Goal: Information Seeking & Learning: Learn about a topic

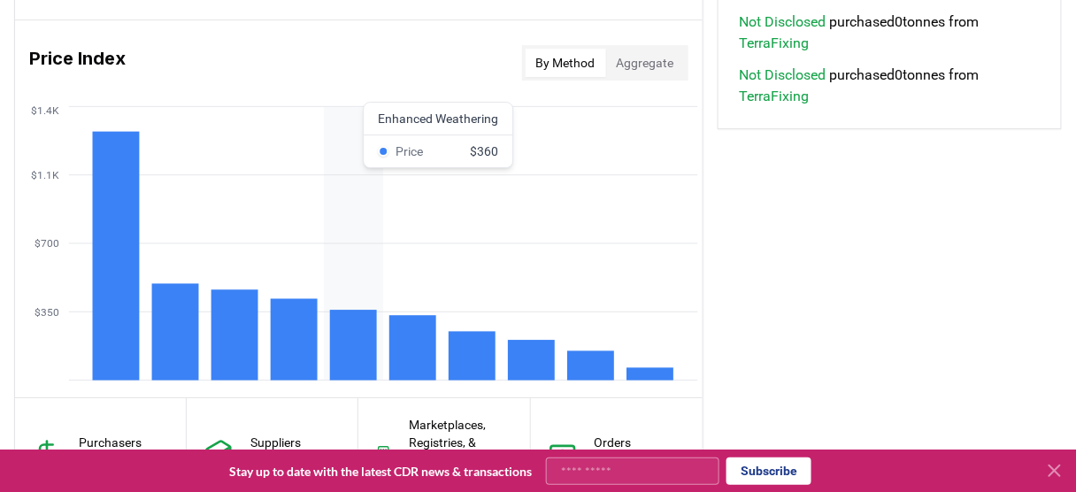
scroll to position [1445, 0]
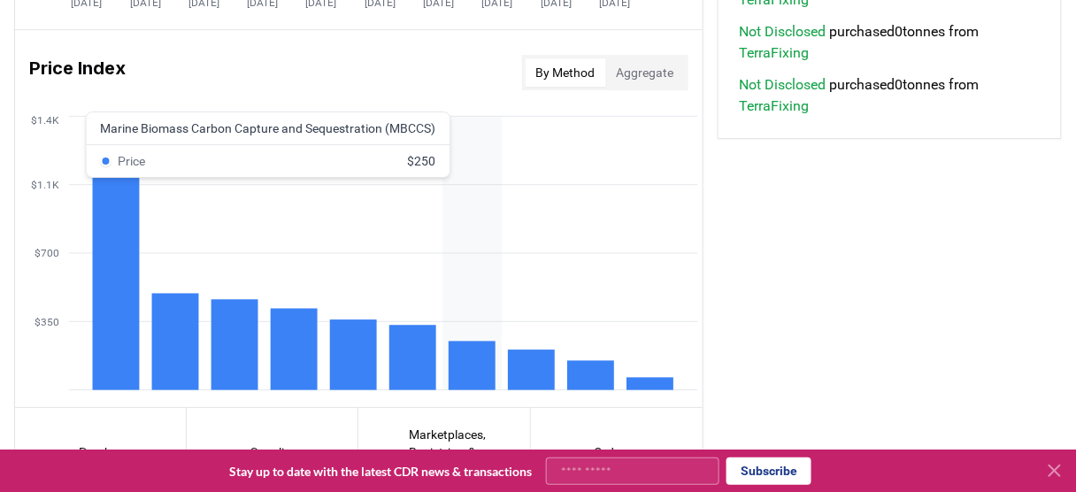
click at [465, 367] on rect at bounding box center [471, 365] width 47 height 49
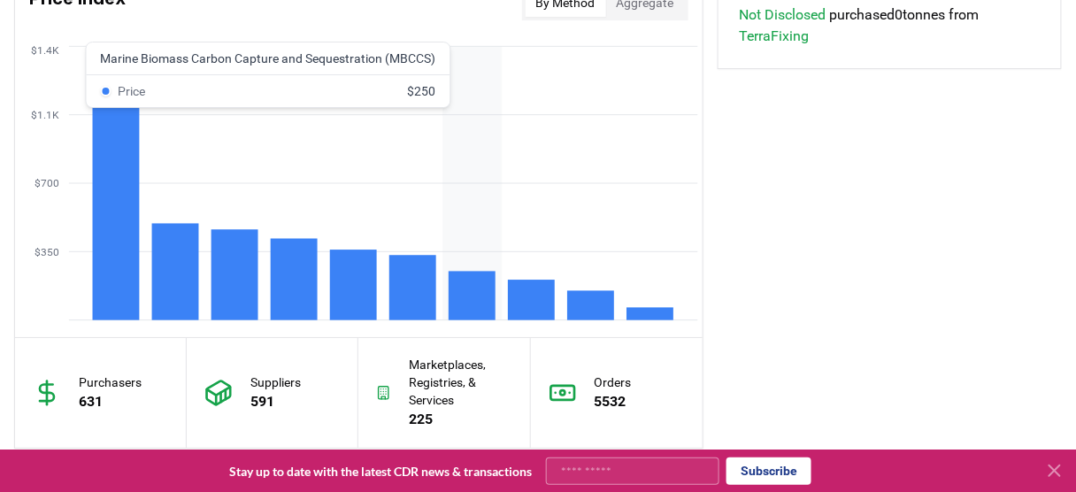
scroll to position [1515, 0]
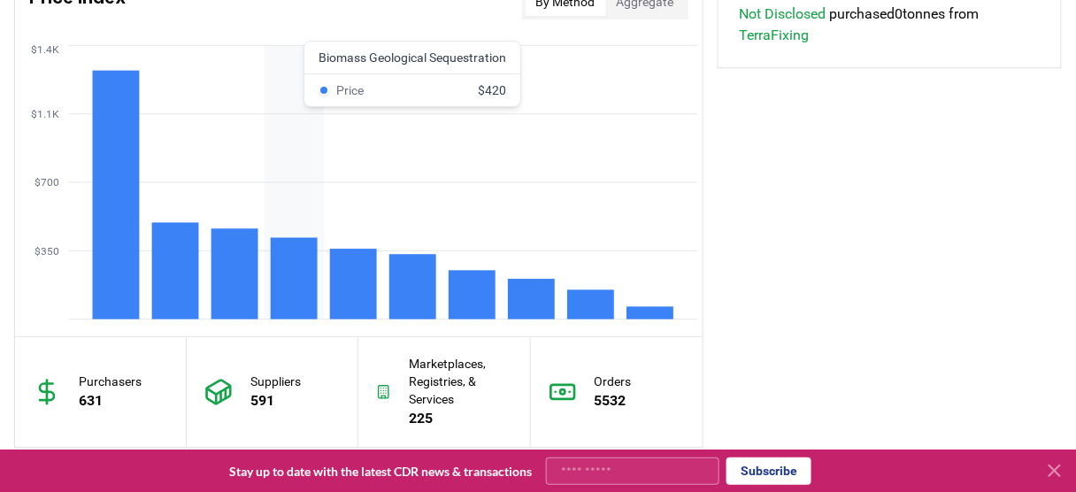
drag, startPoint x: 474, startPoint y: 303, endPoint x: 272, endPoint y: 47, distance: 326.2
click at [272, 47] on icon "$350 $700 $1.1K $1.4K" at bounding box center [358, 182] width 687 height 283
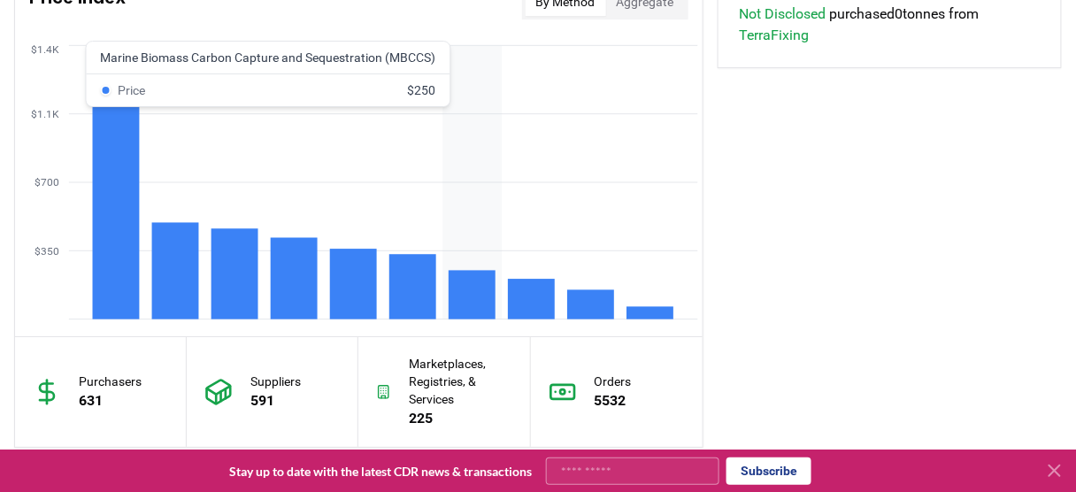
click at [468, 247] on icon "$350 $700 $1.1K $1.4K" at bounding box center [358, 182] width 687 height 283
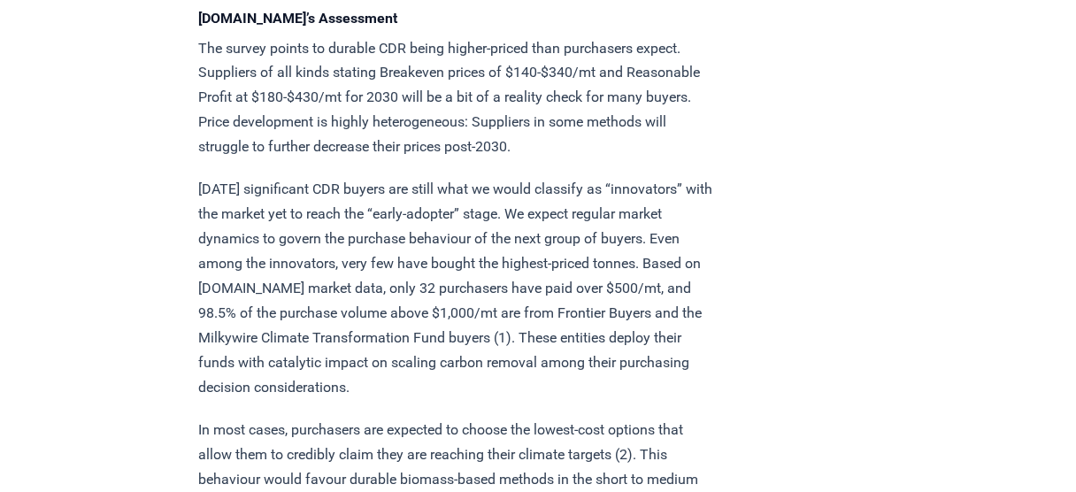
scroll to position [2495, 0]
